Goal: Task Accomplishment & Management: Use online tool/utility

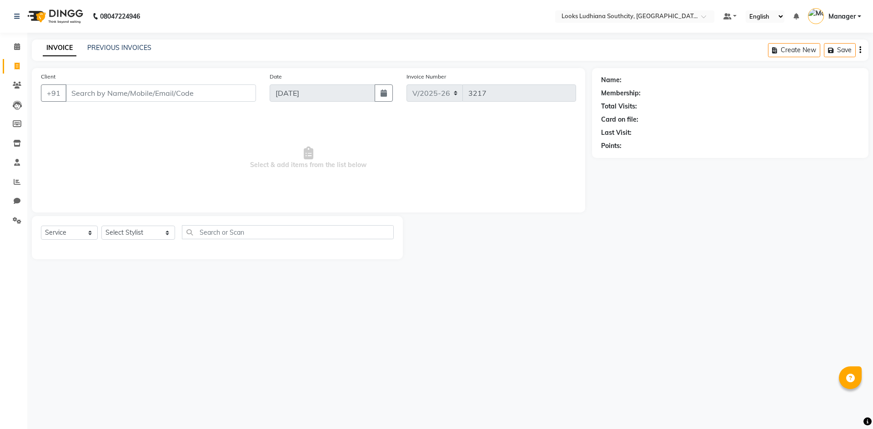
select select "6577"
select select "service"
select select "57598"
click at [101, 226] on select "Select Stylist [PERSON_NAME] Amtar Hospitality Annu COUNTER_SALES [PERSON_NAME]…" at bounding box center [138, 233] width 74 height 14
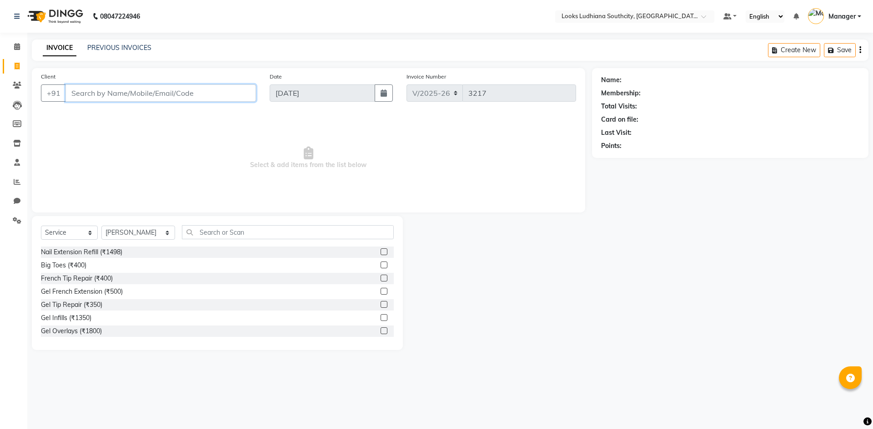
click at [140, 93] on input "Client" at bounding box center [160, 93] width 190 height 17
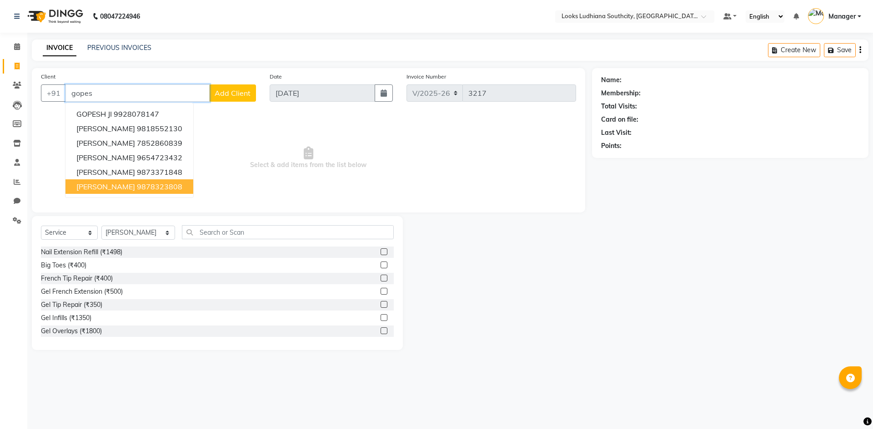
click at [155, 186] on ngb-highlight "9878323808" at bounding box center [159, 186] width 45 height 9
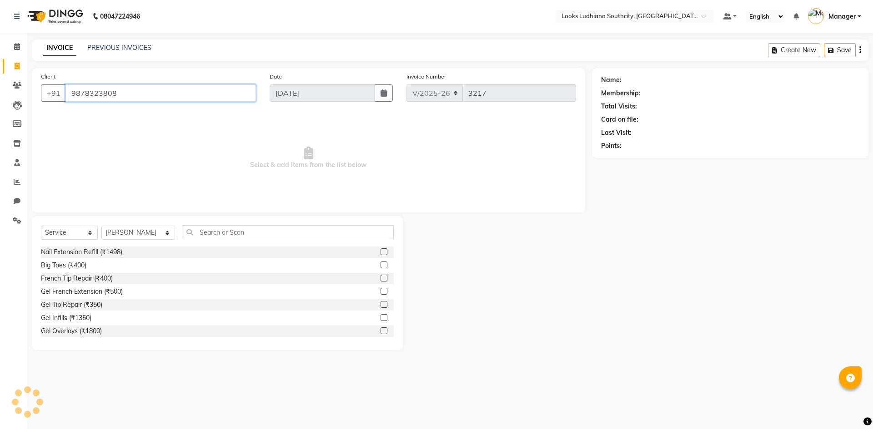
type input "9878323808"
select select "1: Object"
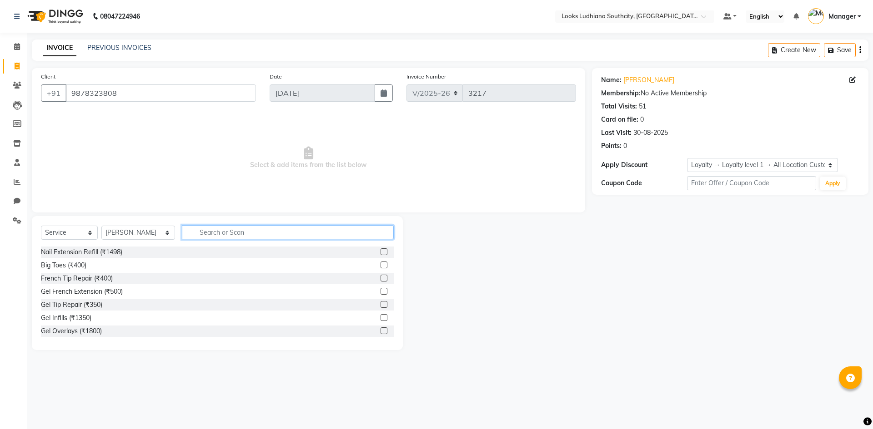
click at [199, 230] on input "text" at bounding box center [288, 232] width 212 height 14
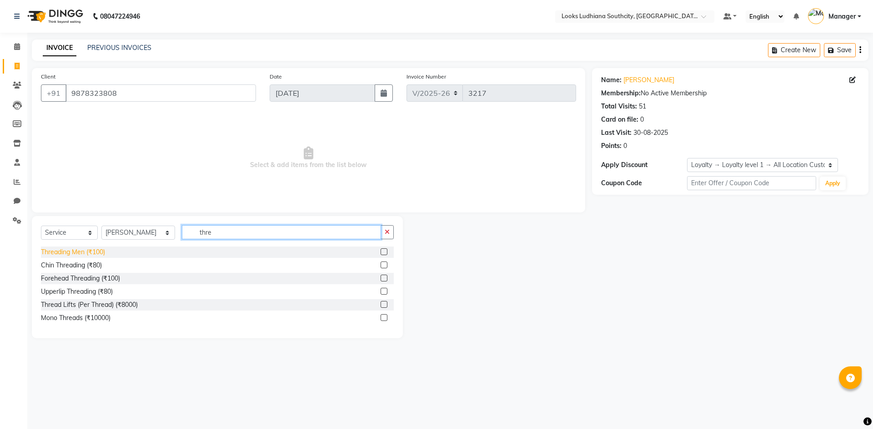
type input "thre"
drag, startPoint x: 56, startPoint y: 251, endPoint x: 107, endPoint y: 246, distance: 50.7
click at [57, 251] on div "Threading Men (₹100)" at bounding box center [73, 253] width 64 height 10
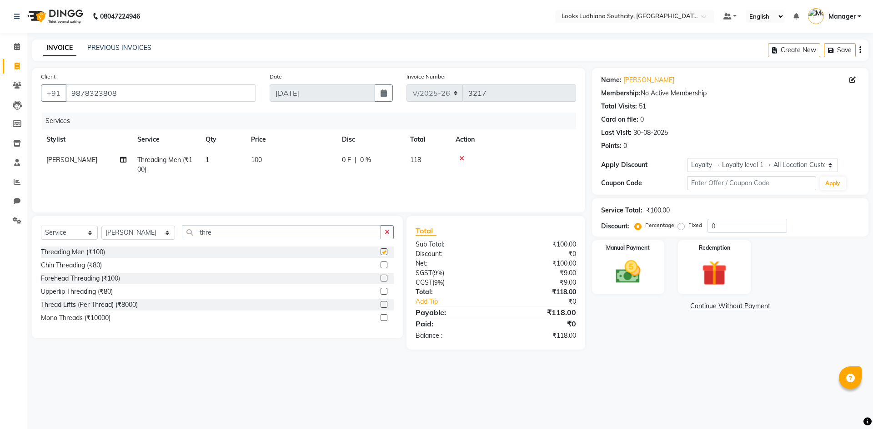
checkbox input "false"
click at [623, 264] on img at bounding box center [628, 272] width 42 height 30
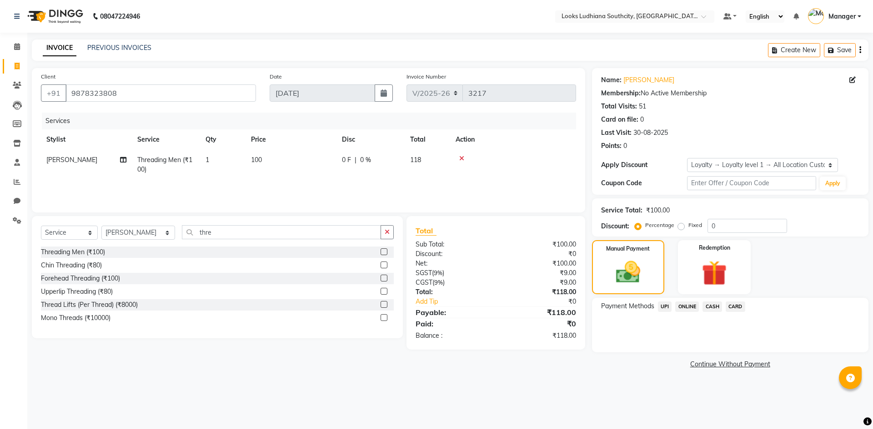
click at [709, 305] on span "CASH" at bounding box center [712, 307] width 20 height 10
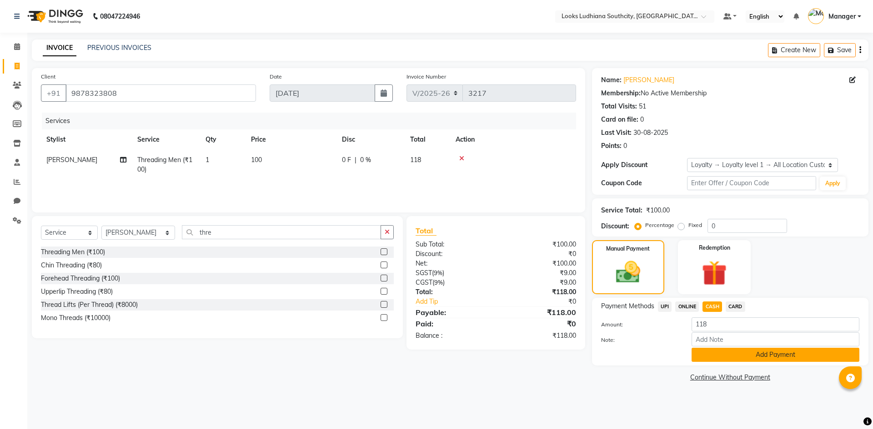
click at [715, 360] on button "Add Payment" at bounding box center [775, 355] width 168 height 14
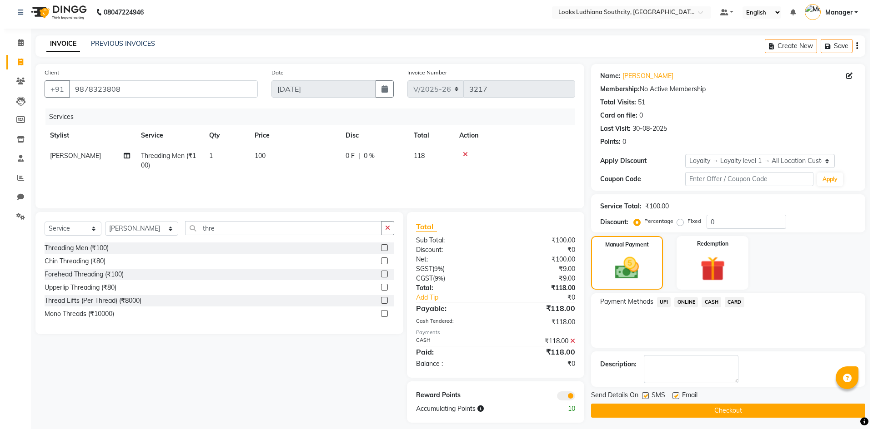
scroll to position [11, 0]
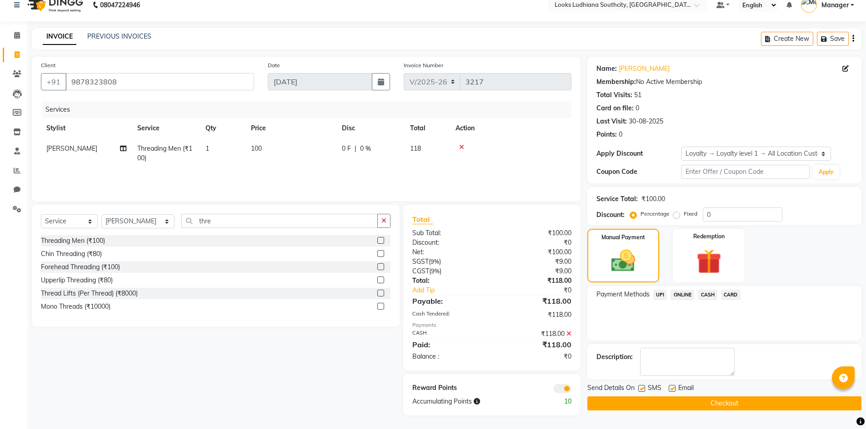
click at [561, 391] on span at bounding box center [562, 388] width 18 height 9
click at [571, 390] on input "checkbox" at bounding box center [571, 390] width 0 height 0
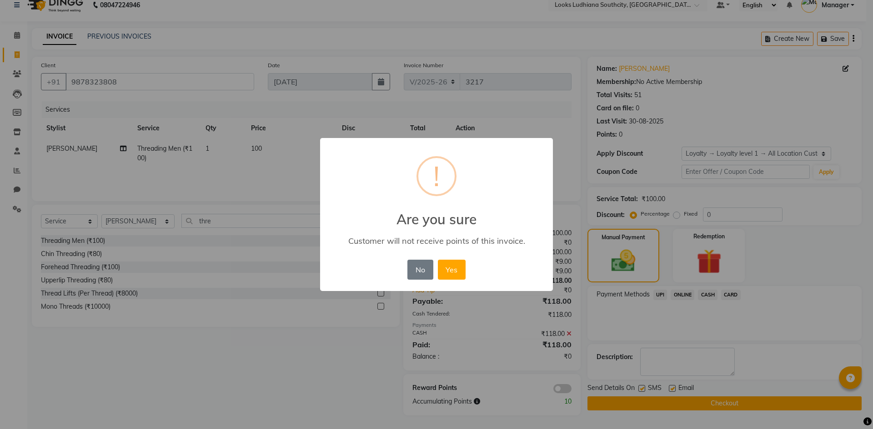
drag, startPoint x: 452, startPoint y: 273, endPoint x: 471, endPoint y: 287, distance: 23.5
click at [452, 273] on button "Yes" at bounding box center [452, 270] width 28 height 20
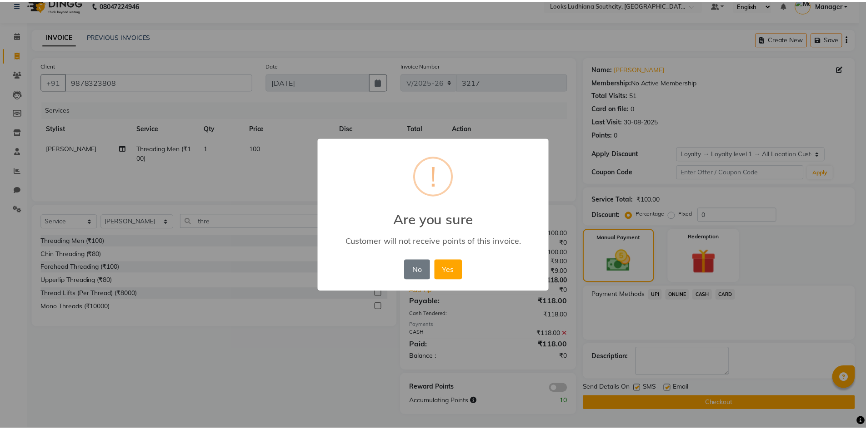
scroll to position [6, 0]
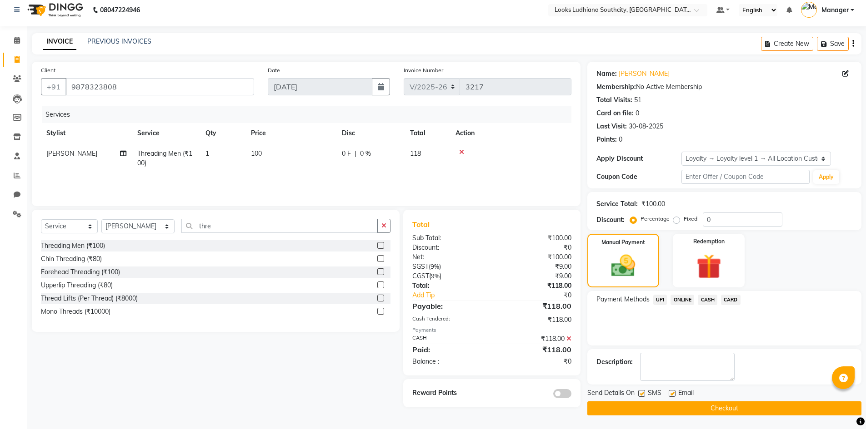
click at [643, 392] on label at bounding box center [641, 393] width 7 height 7
click at [643, 392] on input "checkbox" at bounding box center [641, 394] width 6 height 6
checkbox input "false"
click at [669, 394] on label at bounding box center [672, 393] width 7 height 7
click at [669, 394] on input "checkbox" at bounding box center [672, 394] width 6 height 6
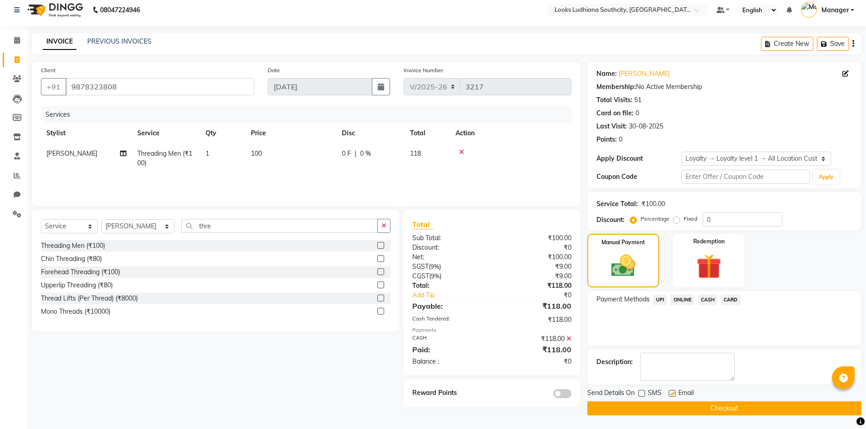
checkbox input "false"
click at [667, 404] on button "Checkout" at bounding box center [724, 409] width 274 height 14
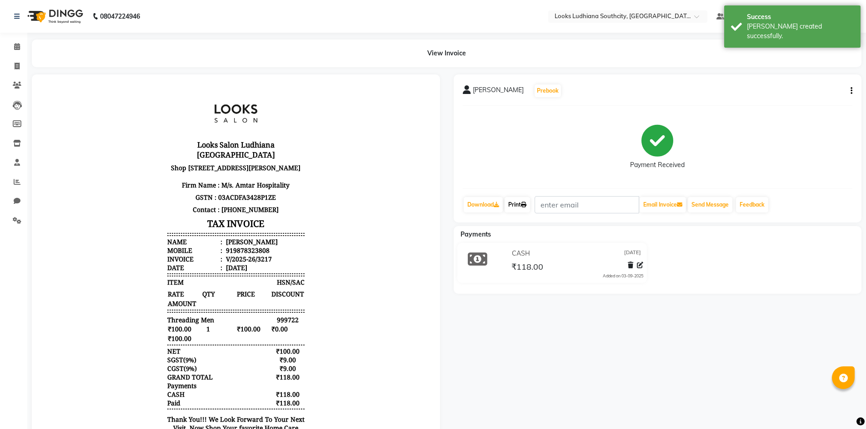
click at [511, 202] on link "Print" at bounding box center [516, 204] width 25 height 15
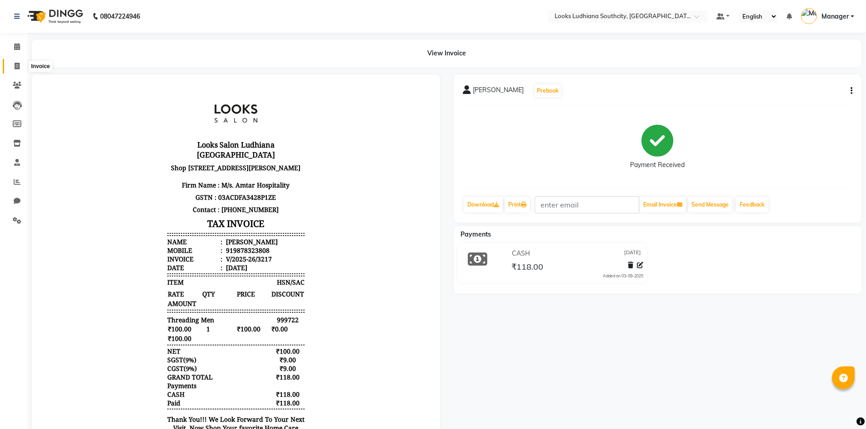
click at [21, 64] on span at bounding box center [17, 66] width 16 height 10
select select "service"
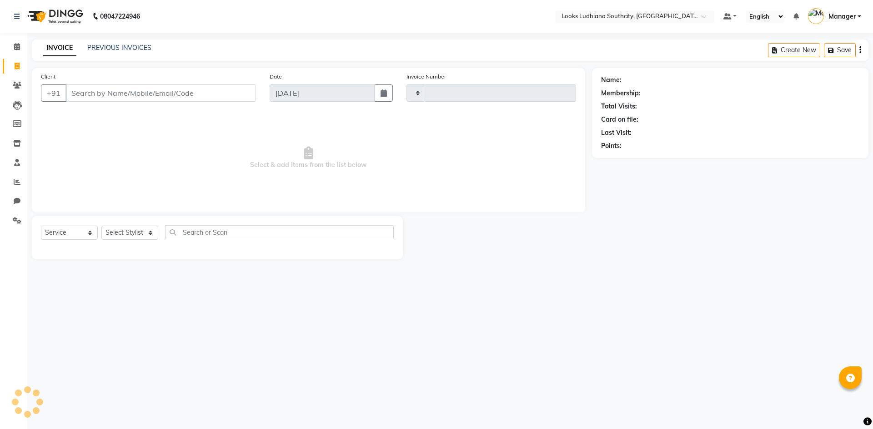
type input "3218"
select select "6577"
